Goal: Find contact information: Find contact information

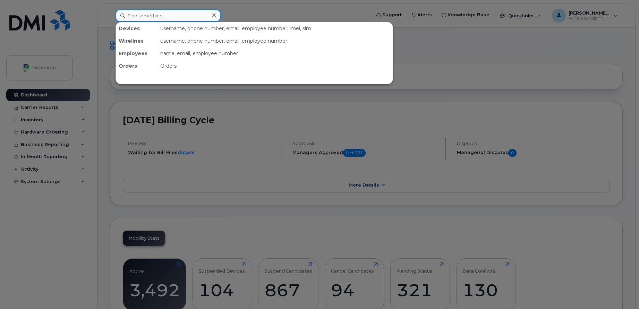
click at [170, 20] on input at bounding box center [167, 15] width 105 height 12
paste input "Ann Chevalier"
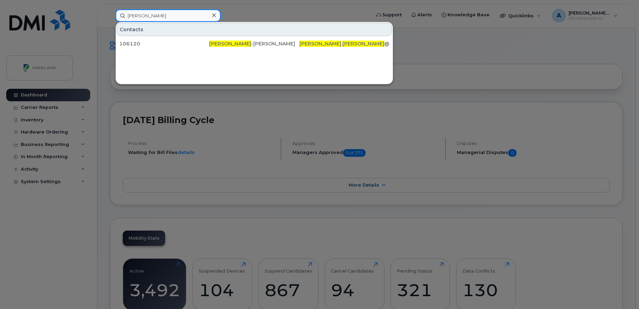
paste input "[PERSON_NAME]"
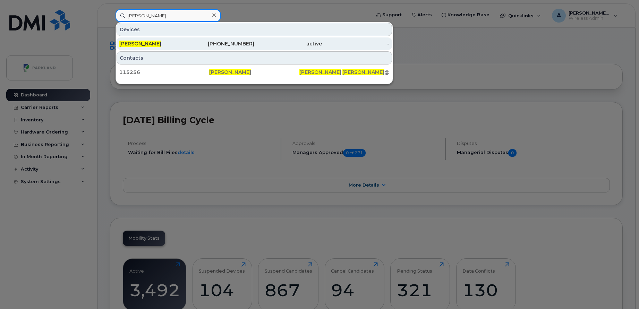
type input "[PERSON_NAME]"
click at [172, 42] on div "[PERSON_NAME]" at bounding box center [153, 43] width 68 height 7
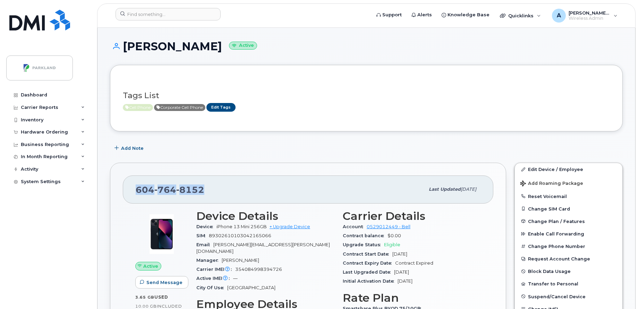
drag, startPoint x: 204, startPoint y: 190, endPoint x: 134, endPoint y: 190, distance: 70.4
click at [134, 190] on div "[PHONE_NUMBER] Last updated [DATE]" at bounding box center [308, 189] width 370 height 28
copy span "604 764 8152"
